Goal: Task Accomplishment & Management: Use online tool/utility

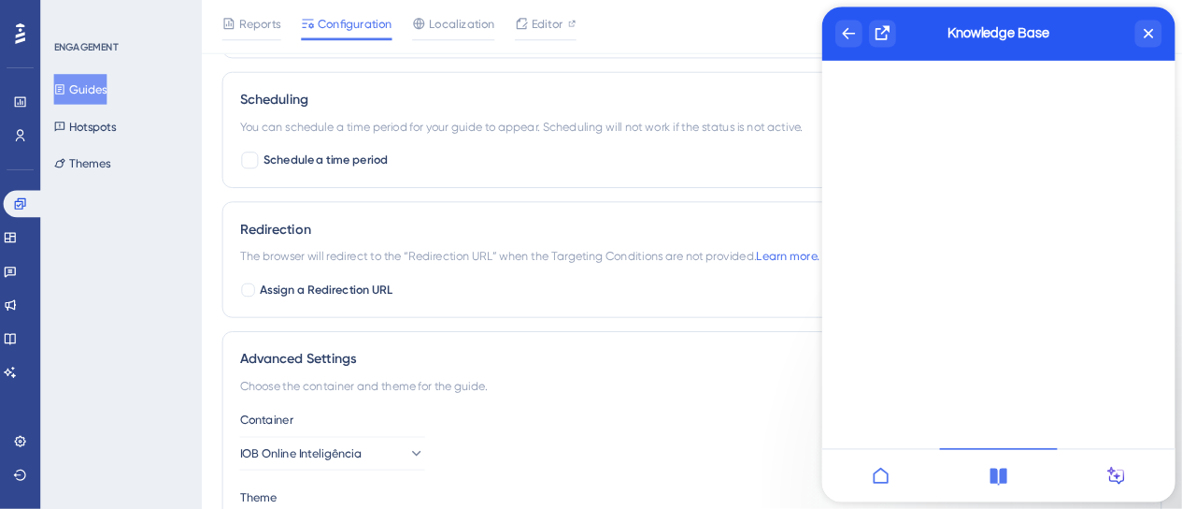
scroll to position [1356, 0]
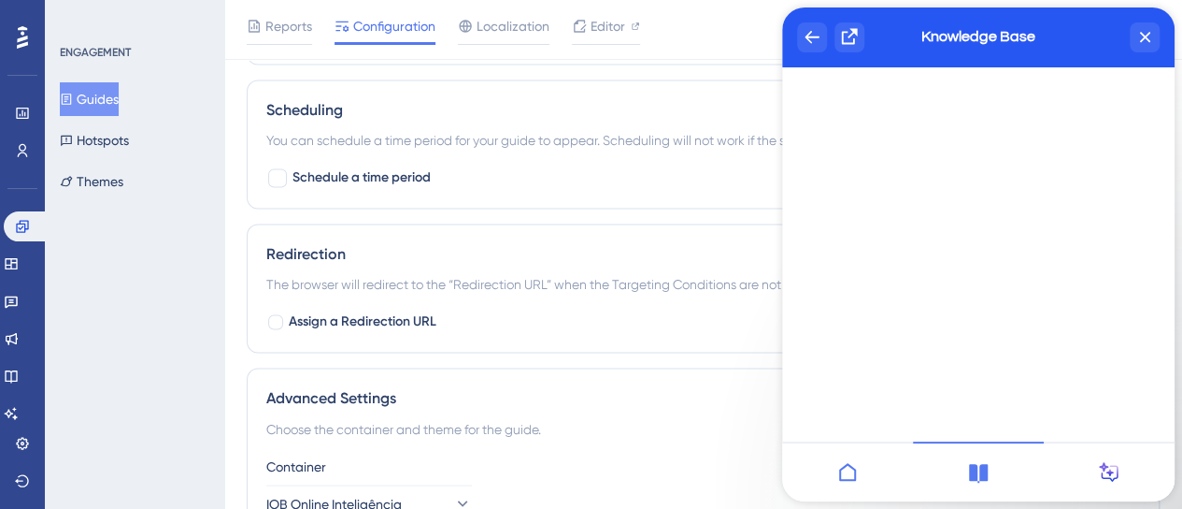
drag, startPoint x: 84, startPoint y: 103, endPoint x: 103, endPoint y: 96, distance: 19.8
click at [84, 103] on button "Guides" at bounding box center [89, 99] width 59 height 34
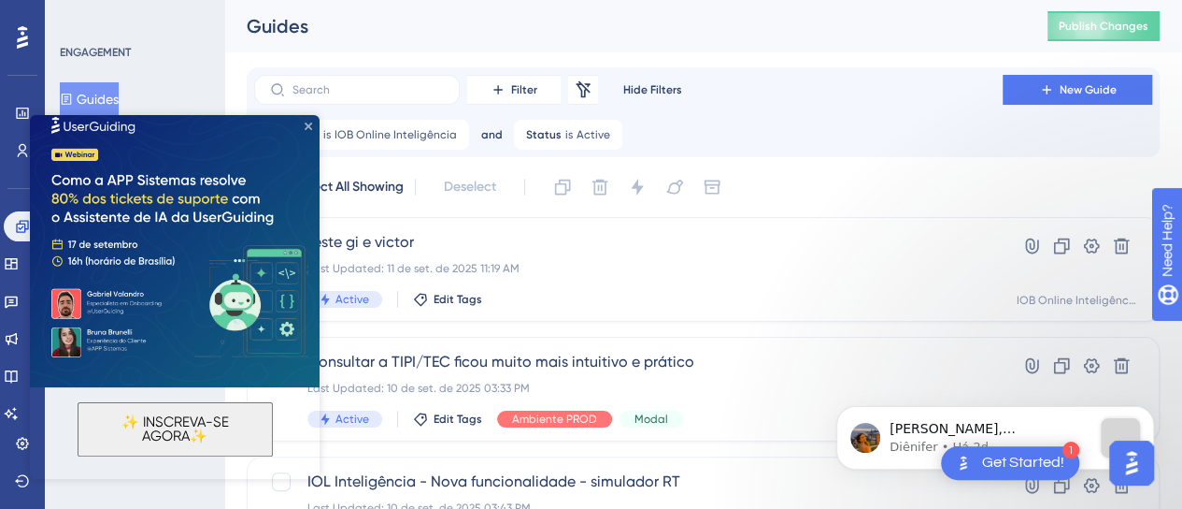
click at [306, 129] on icon "Close Preview" at bounding box center [308, 125] width 7 height 7
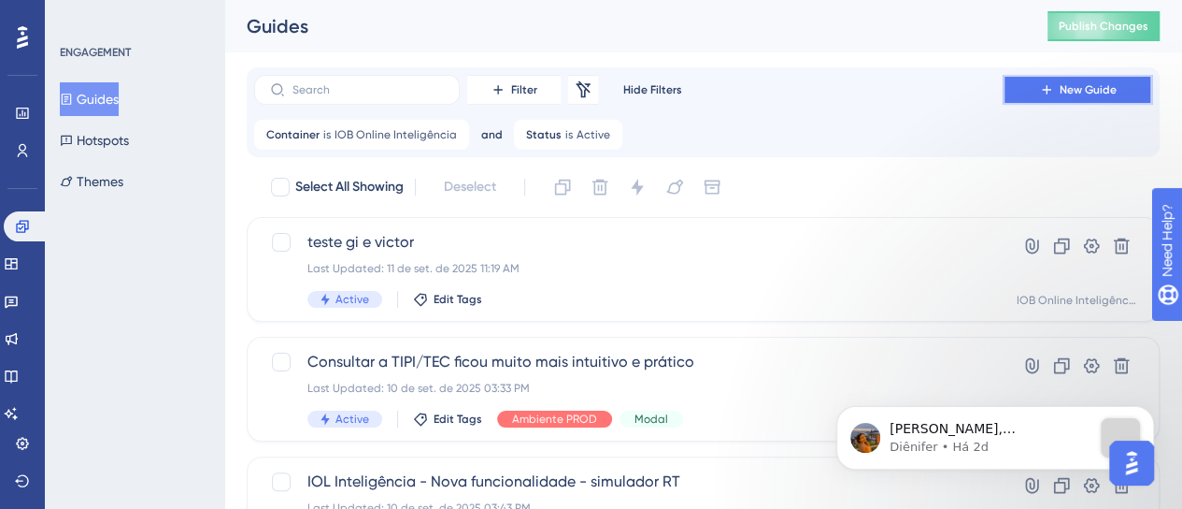
click at [1079, 86] on span "New Guide" at bounding box center [1088, 89] width 57 height 15
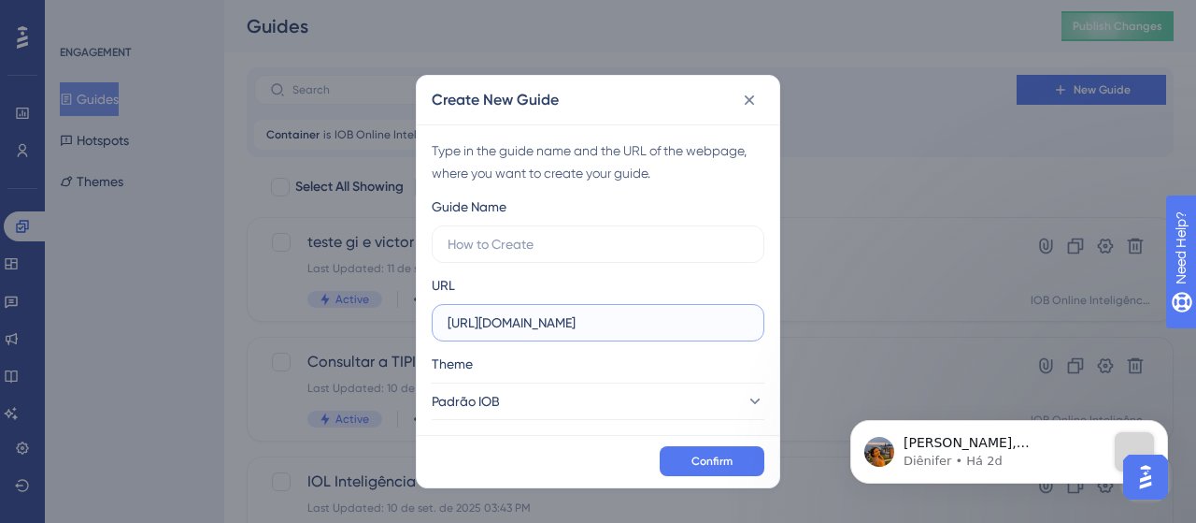
click at [516, 326] on input "https://development-gestaodfe.iob.com.br" at bounding box center [598, 322] width 301 height 21
paste input "www.iobonline.com.br/"
type input "https://www.iobonline.com.br/"
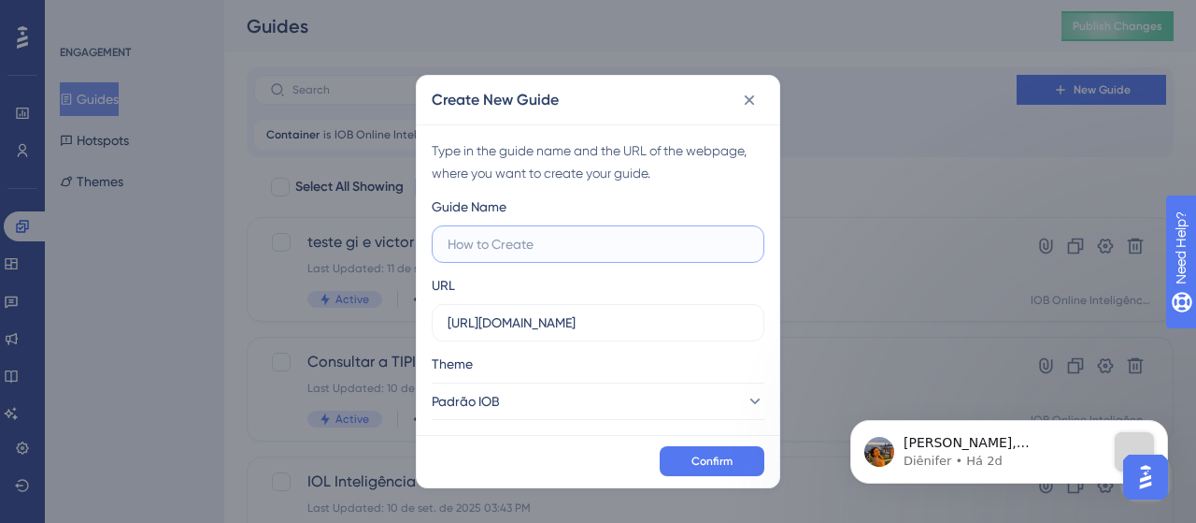
click at [589, 250] on input "text" at bounding box center [598, 244] width 301 height 21
type input "ideia para veri"
click at [730, 466] on span "Confirm" at bounding box center [712, 460] width 41 height 15
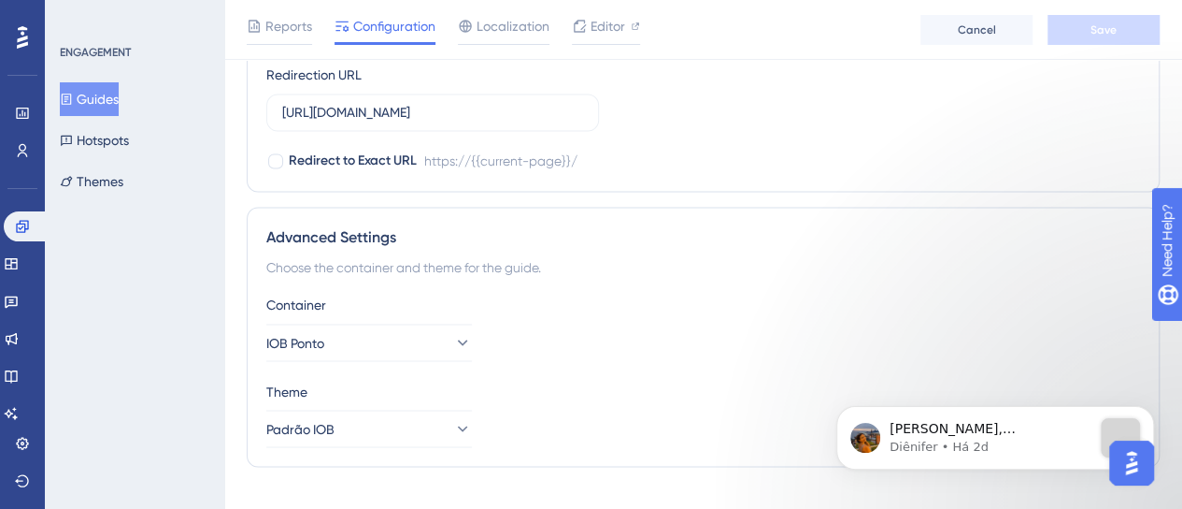
scroll to position [1476, 0]
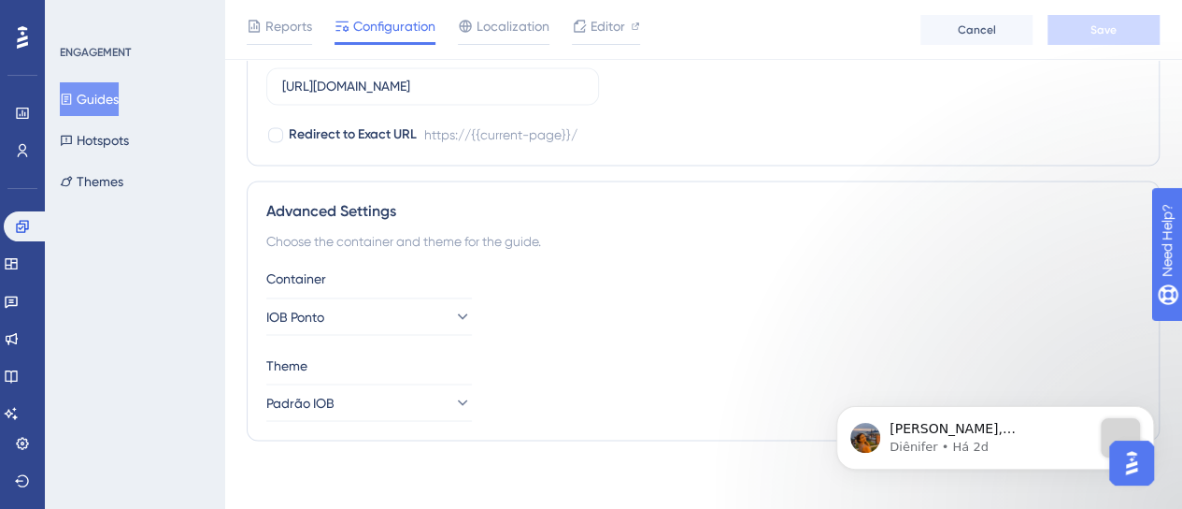
click at [359, 331] on div "Container IOB Ponto Theme Padrão IOB" at bounding box center [703, 343] width 874 height 153
click at [357, 309] on button "IOB Ponto" at bounding box center [369, 315] width 206 height 37
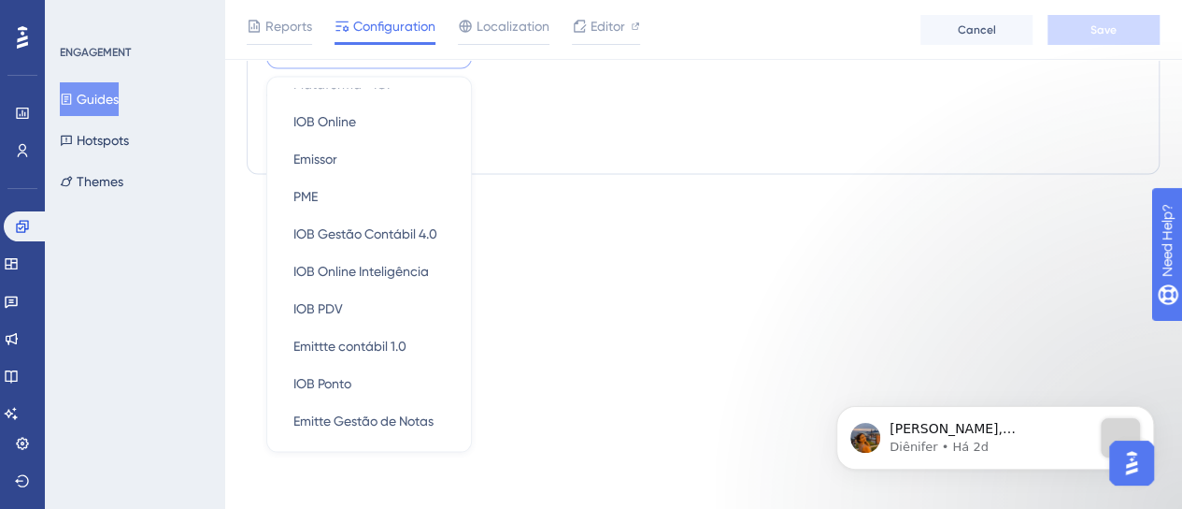
scroll to position [0, 0]
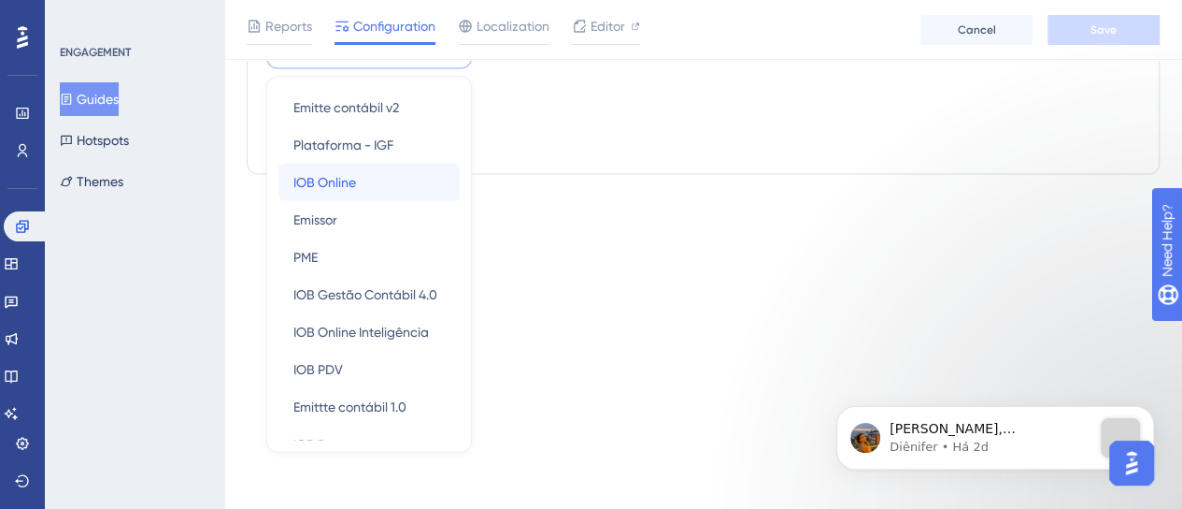
click at [359, 182] on div "IOB Online IOB Online" at bounding box center [369, 181] width 151 height 37
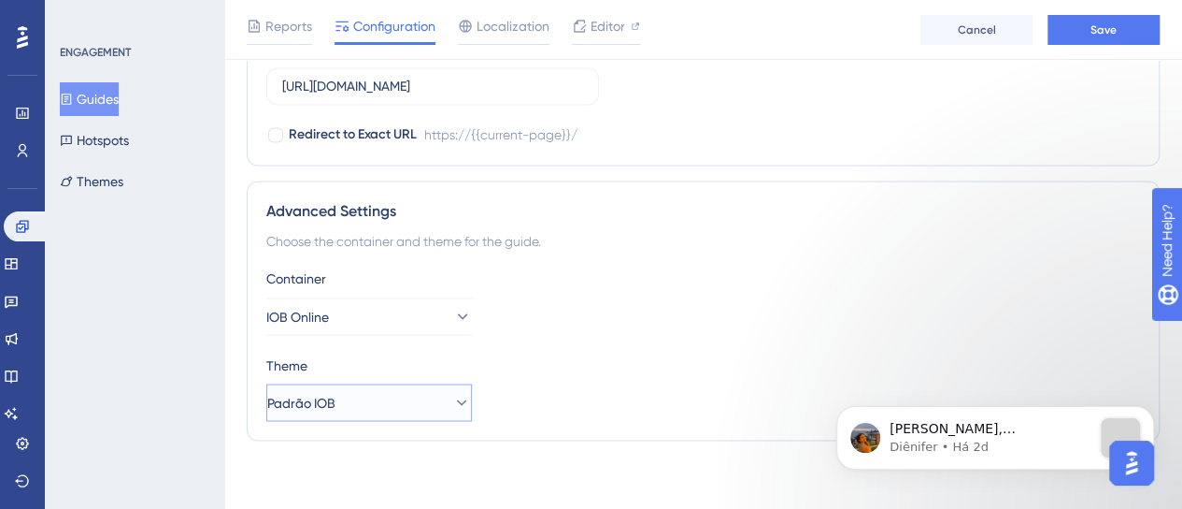
click at [319, 405] on span "Padrão IOB" at bounding box center [301, 402] width 68 height 22
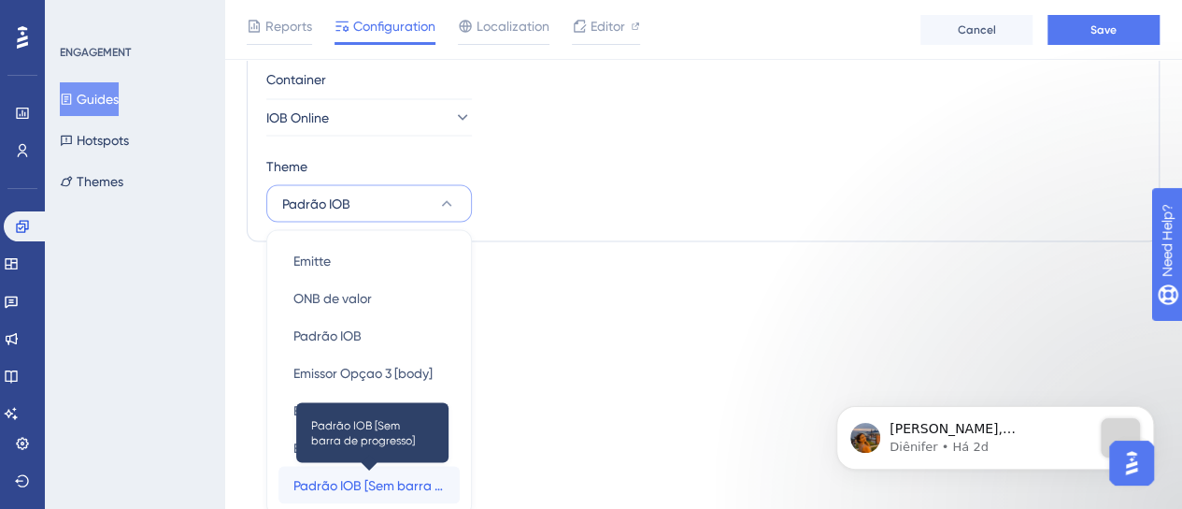
click at [389, 473] on span "Padrão IOB [Sem barra de progresso]" at bounding box center [369, 484] width 151 height 22
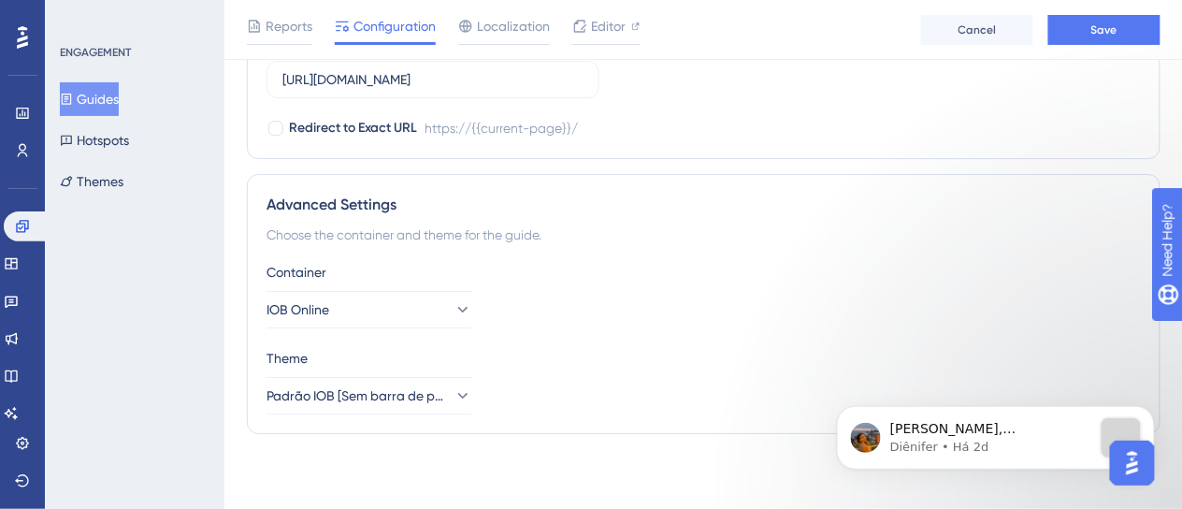
scroll to position [1476, 0]
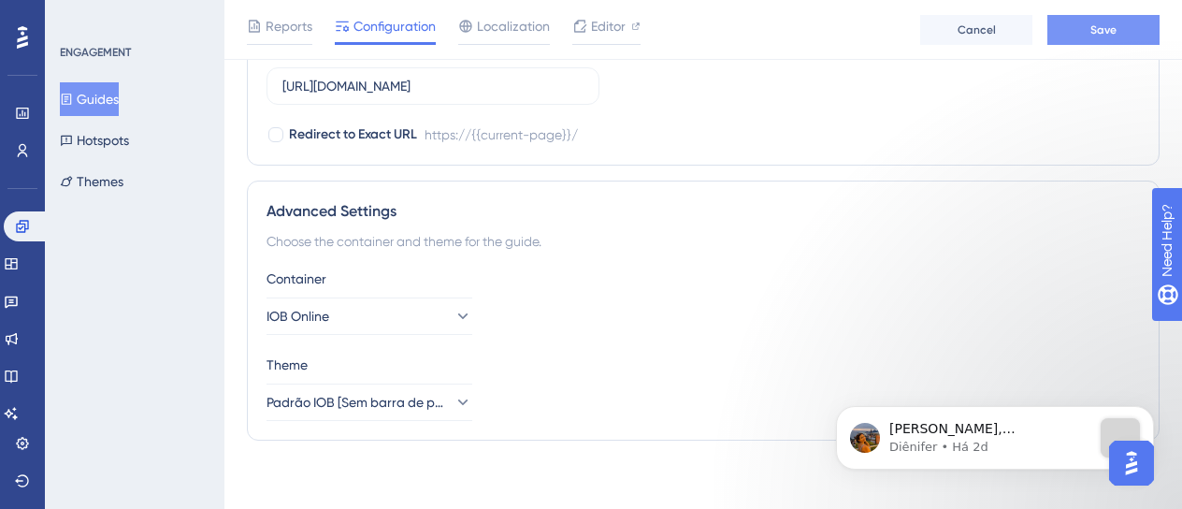
click at [1088, 29] on button "Save" at bounding box center [1103, 30] width 112 height 30
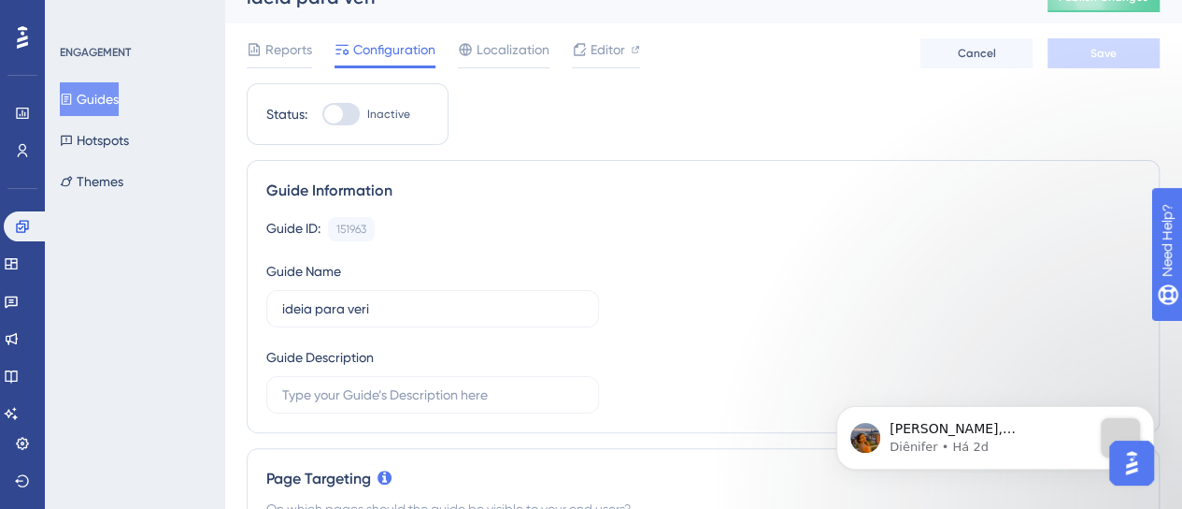
scroll to position [0, 0]
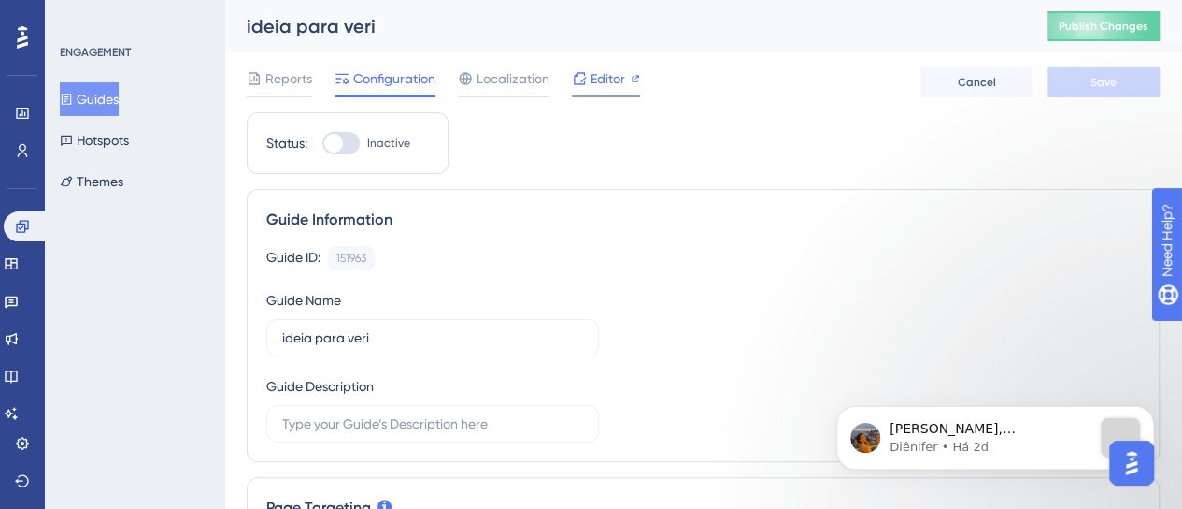
click at [604, 74] on span "Editor" at bounding box center [608, 78] width 35 height 22
click at [1010, 418] on div "Oii Gislaine, Posso confirmar que você habilitou o recurso de Identificação do …" at bounding box center [996, 437] width 290 height 39
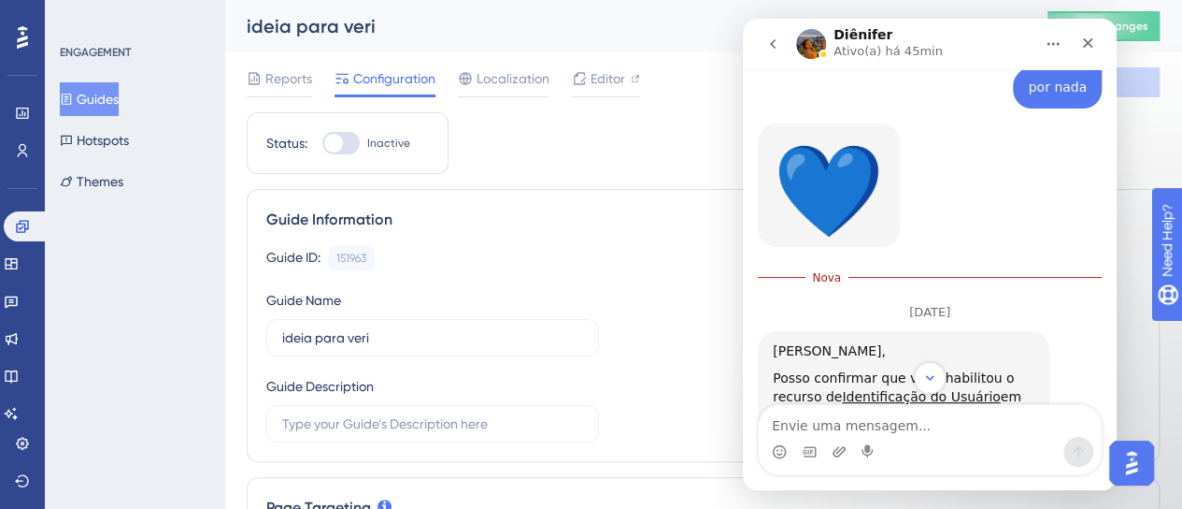
scroll to position [3545, 0]
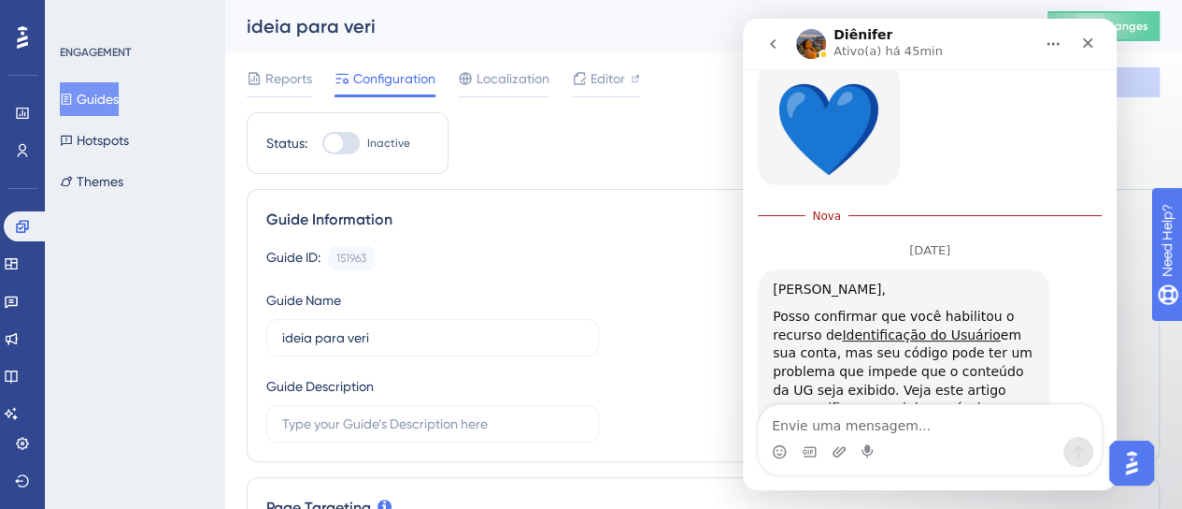
click at [849, 416] on textarea "Envie uma mensagem..." at bounding box center [930, 421] width 342 height 32
click at [1093, 45] on icon "Fechar" at bounding box center [1088, 43] width 15 height 15
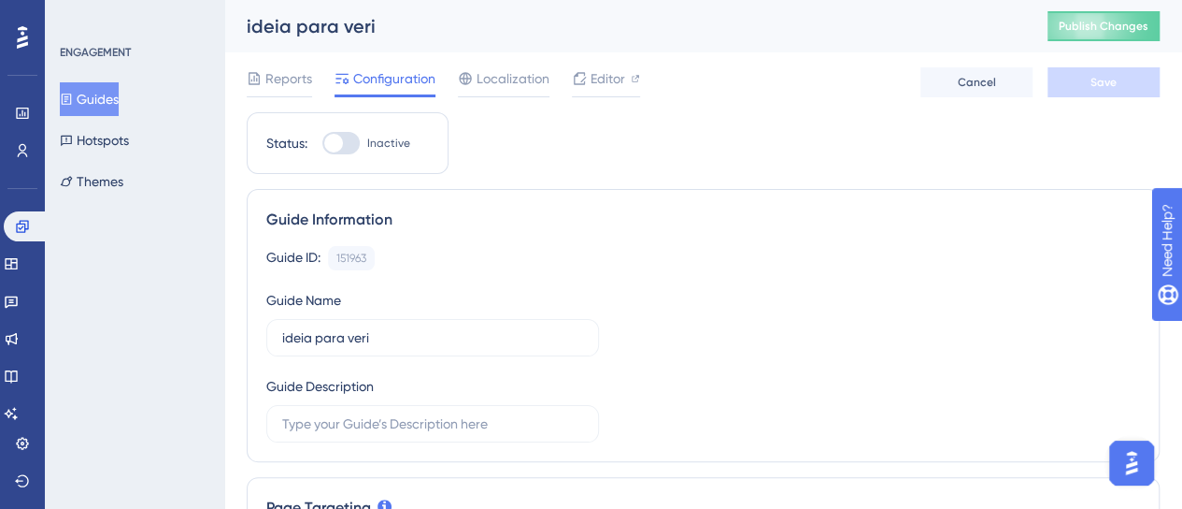
scroll to position [3496, 0]
